Goal: Information Seeking & Learning: Learn about a topic

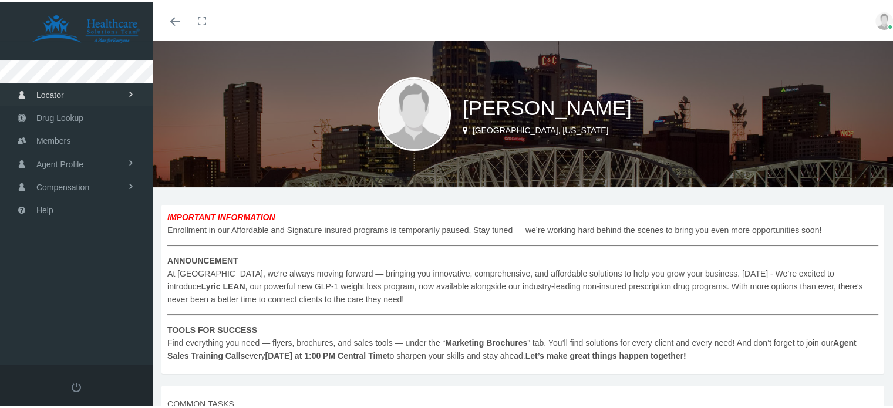
click at [119, 89] on link "Locator" at bounding box center [76, 93] width 153 height 23
click at [71, 185] on link "Members" at bounding box center [76, 186] width 153 height 23
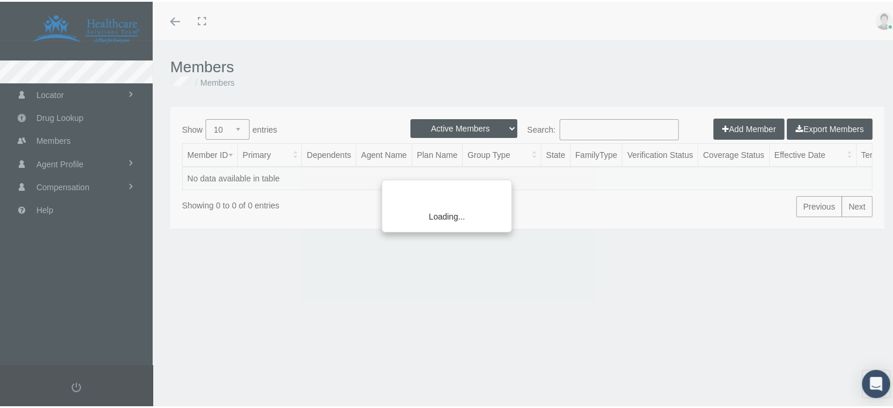
click at [73, 178] on div "Loading..." at bounding box center [446, 204] width 893 height 408
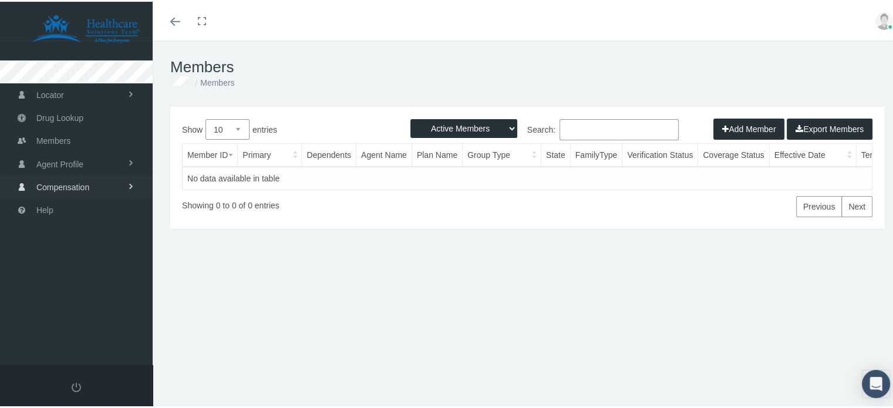
click at [73, 178] on span "Compensation" at bounding box center [62, 185] width 53 height 22
click at [79, 205] on span "Compensation Summary" at bounding box center [79, 210] width 90 height 20
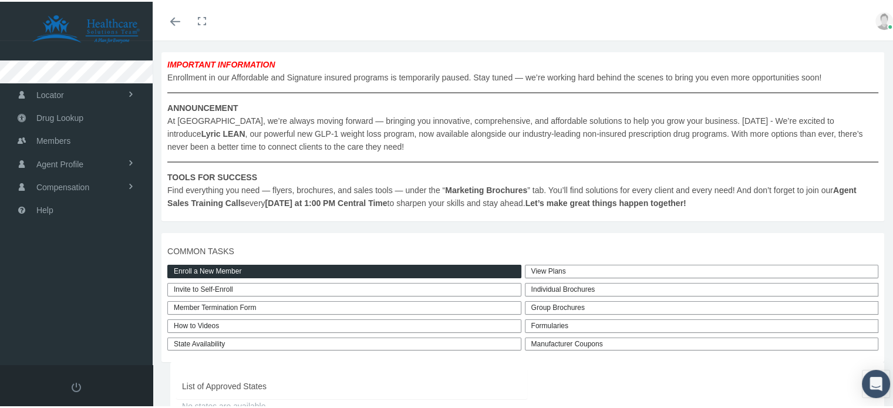
scroll to position [164, 0]
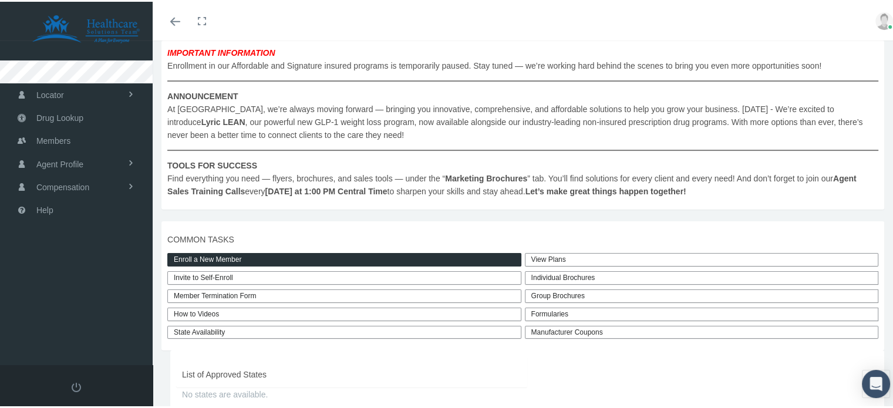
click at [555, 275] on div "Individual Brochures" at bounding box center [702, 276] width 354 height 14
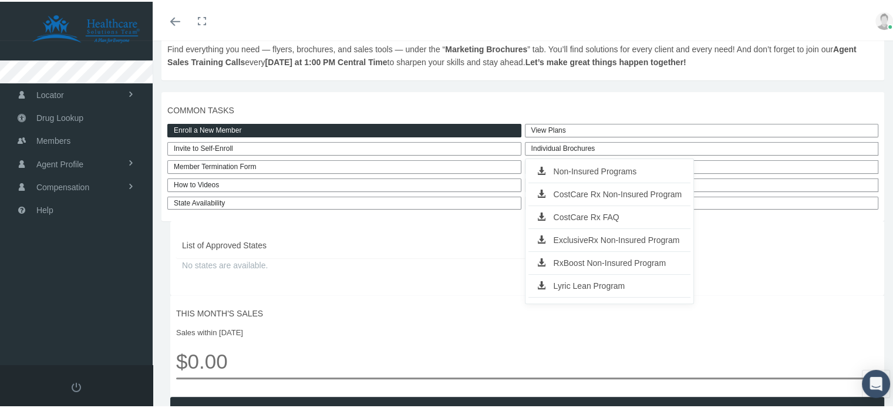
scroll to position [279, 0]
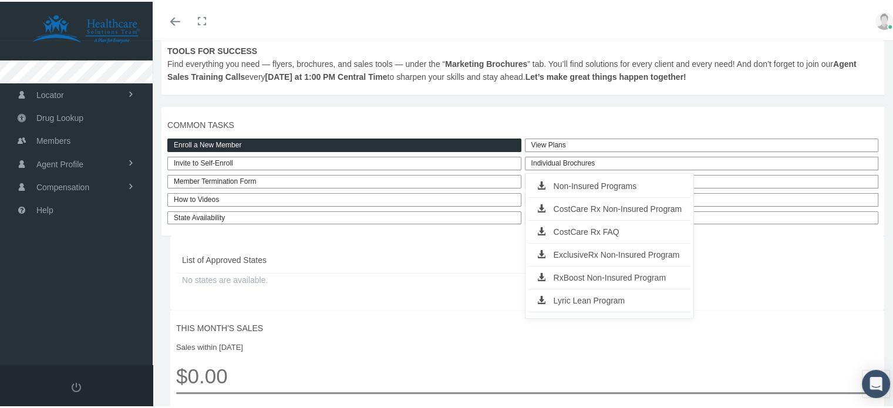
click at [620, 180] on link "Non-Insured Programs" at bounding box center [609, 184] width 163 height 16
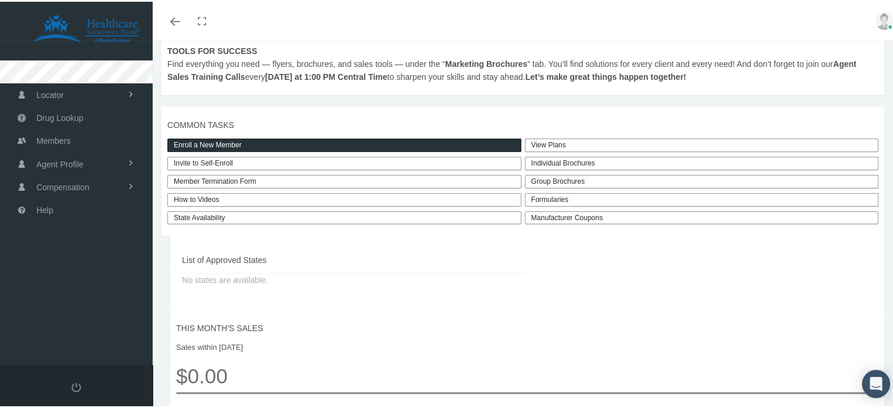
click at [556, 145] on link "View Plans" at bounding box center [702, 144] width 354 height 14
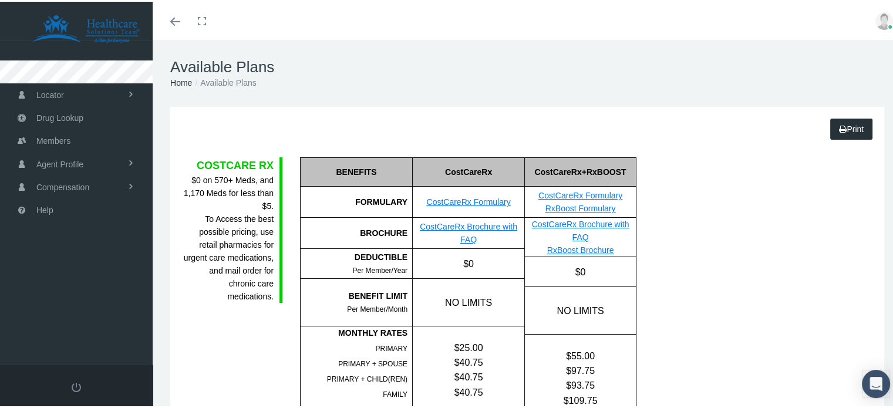
click at [843, 124] on link "Print" at bounding box center [851, 127] width 42 height 21
